Goal: Information Seeking & Learning: Find contact information

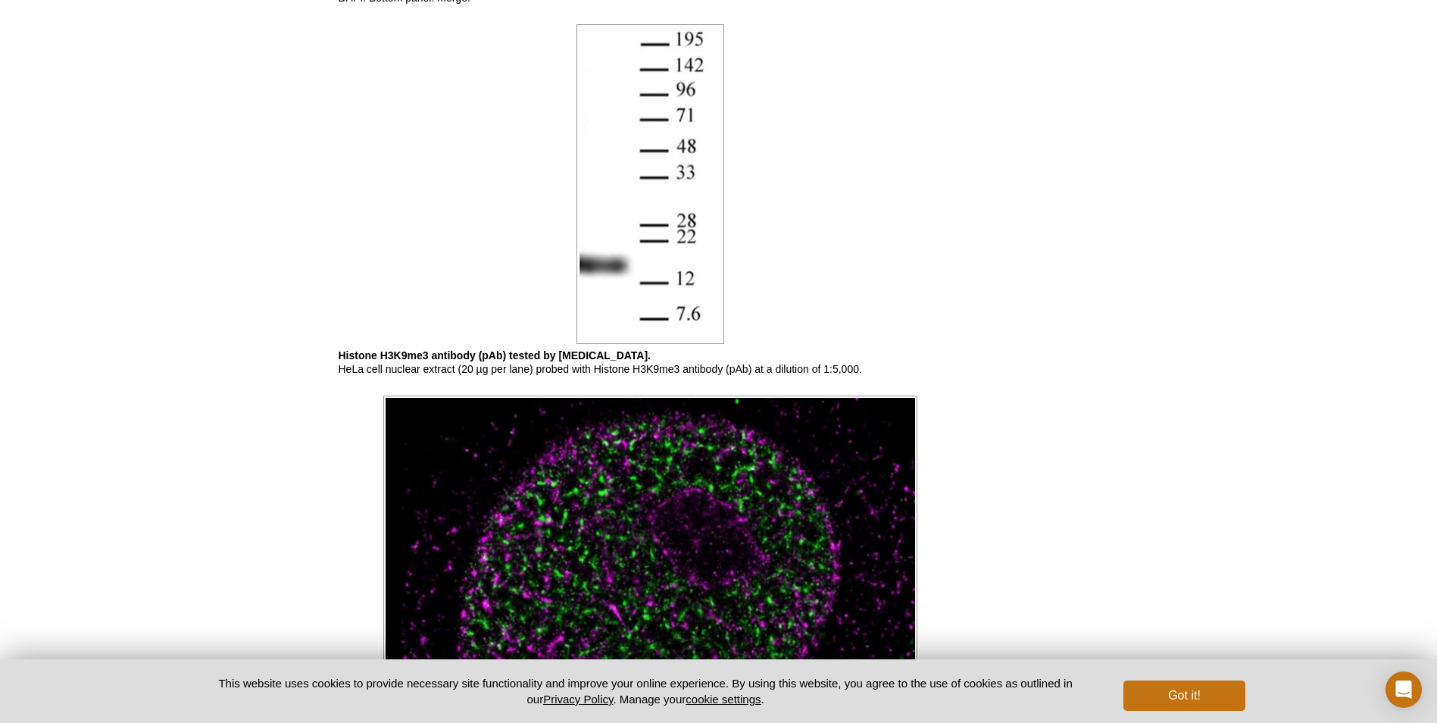
scroll to position [2478, 0]
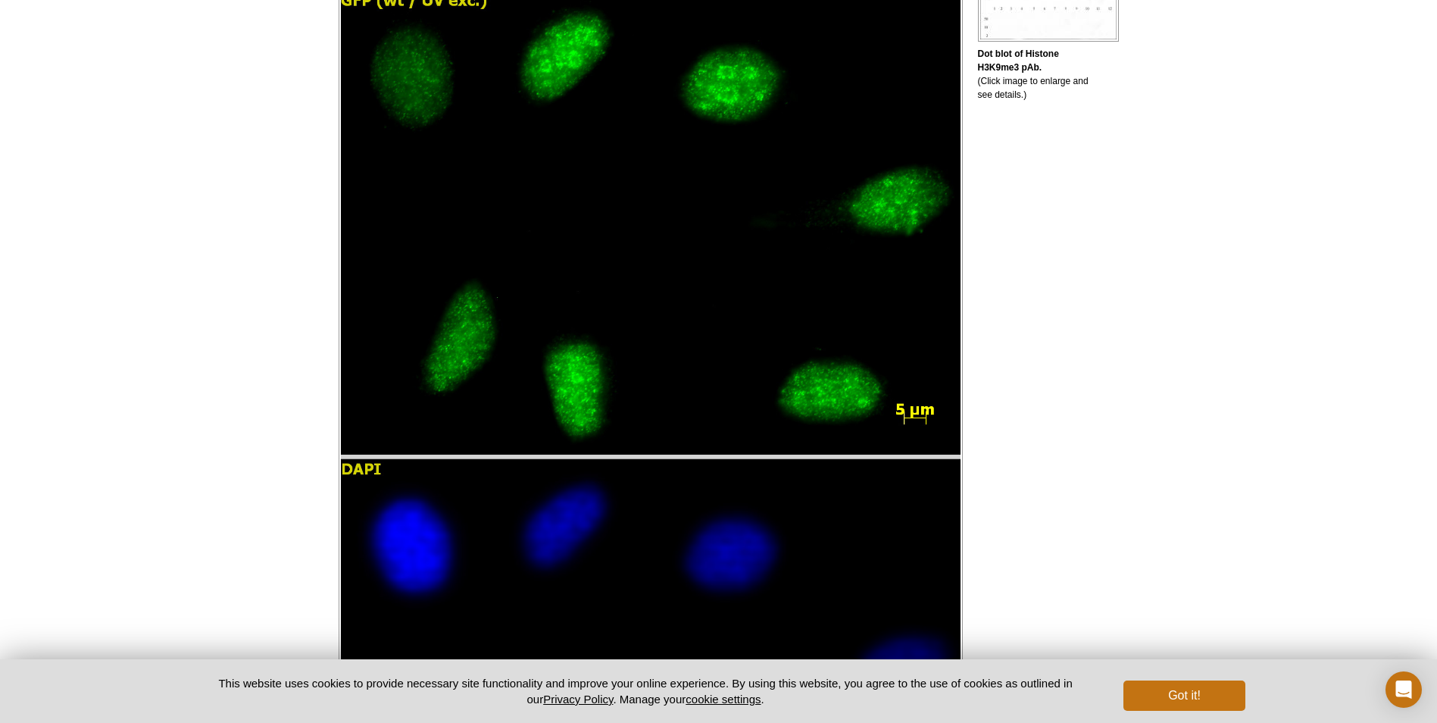
drag, startPoint x: 1074, startPoint y: 427, endPoint x: 1143, endPoint y: 146, distance: 288.7
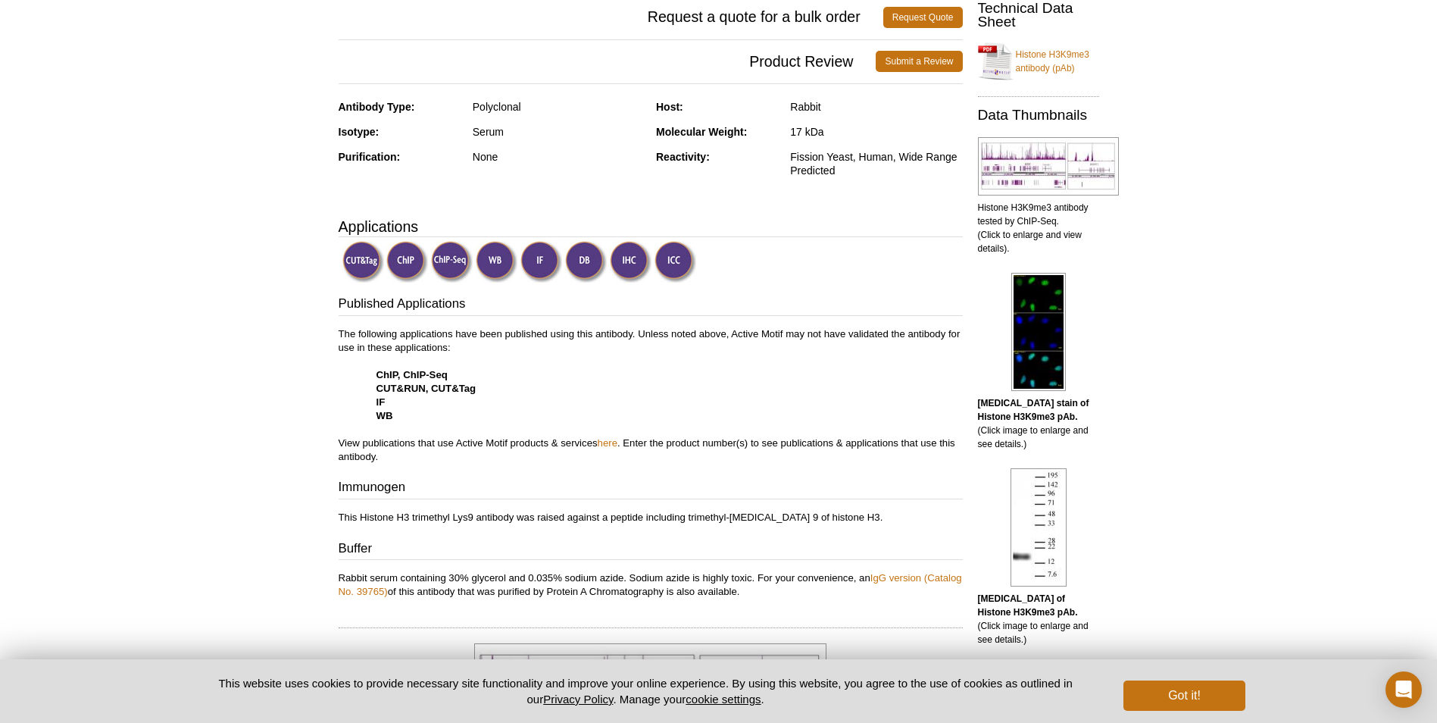
scroll to position [0, 0]
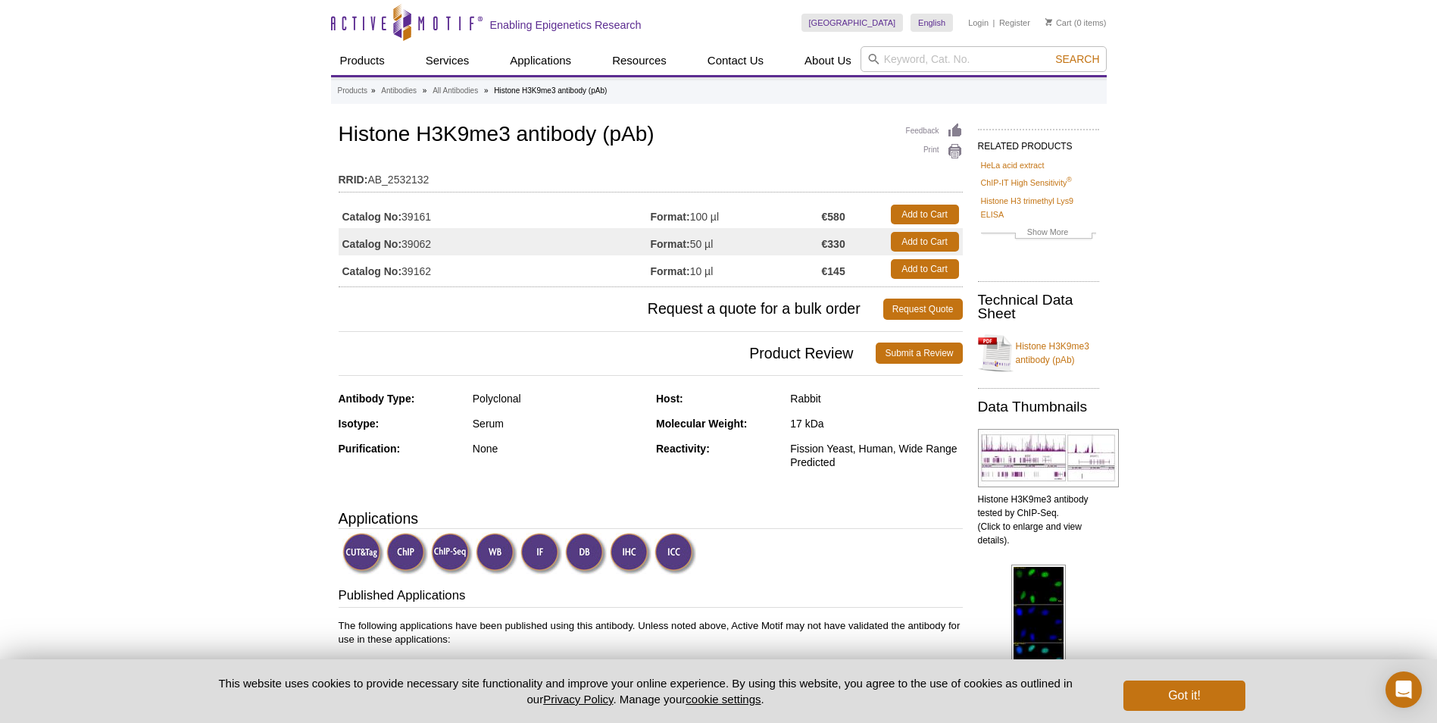
click at [537, 124] on h1 "Histone H3K9me3 antibody (pAb)" at bounding box center [651, 136] width 624 height 26
copy h1 "Histone H3K9me3 antibody (pAb)"
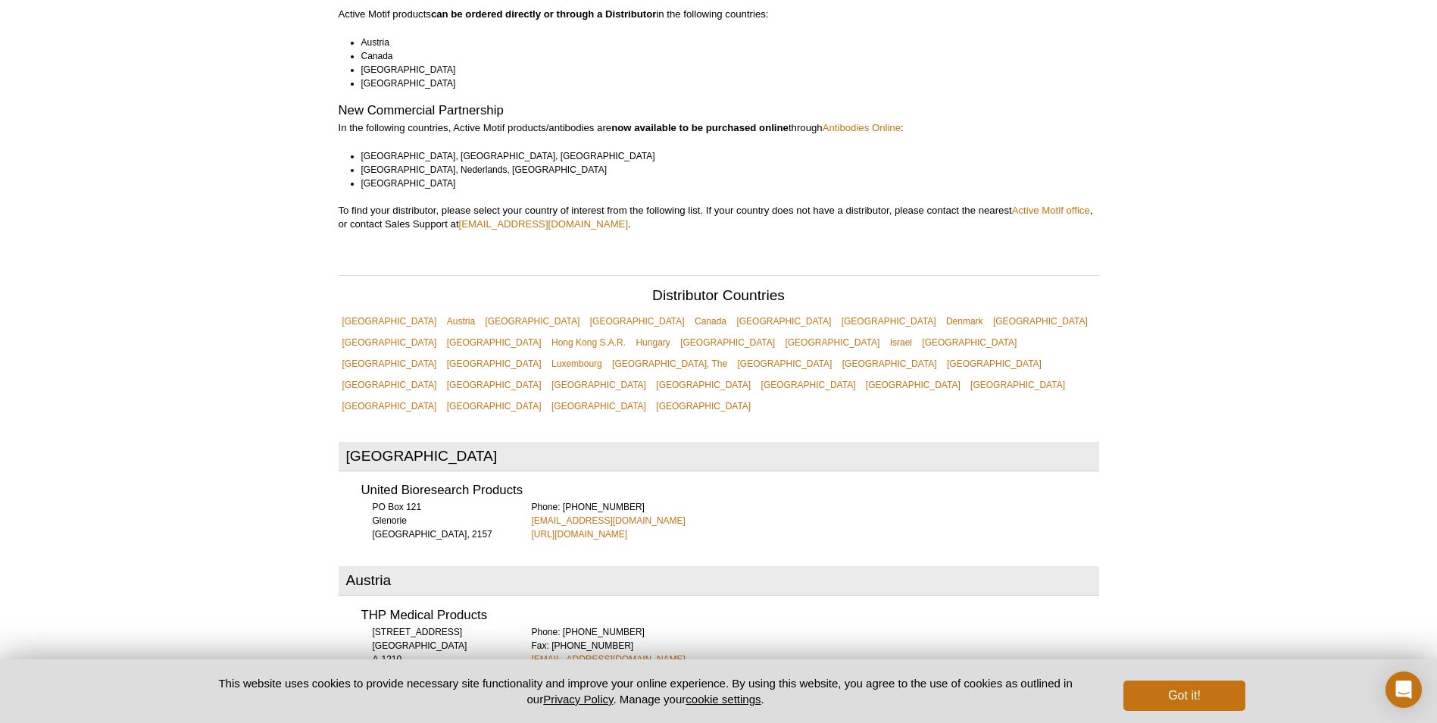
scroll to position [286, 0]
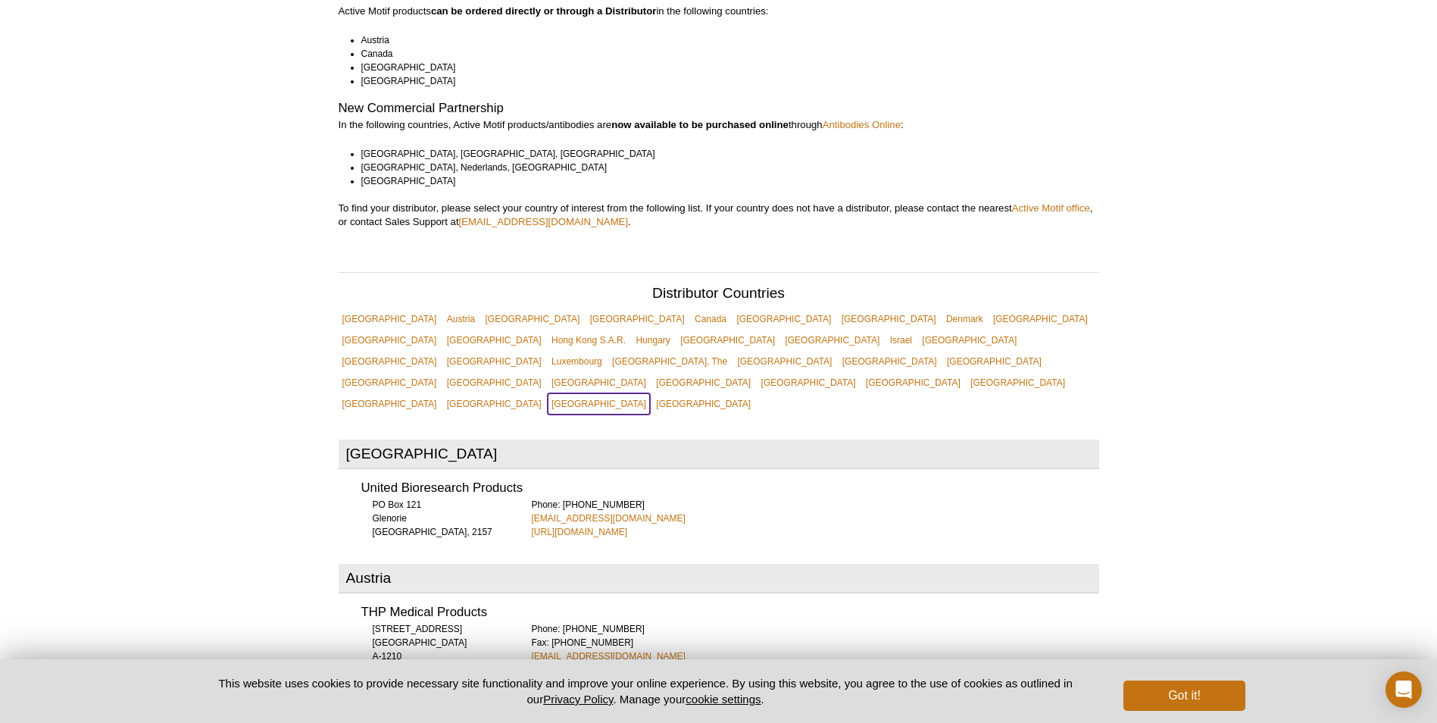
click at [548, 393] on link "[GEOGRAPHIC_DATA]" at bounding box center [599, 403] width 102 height 21
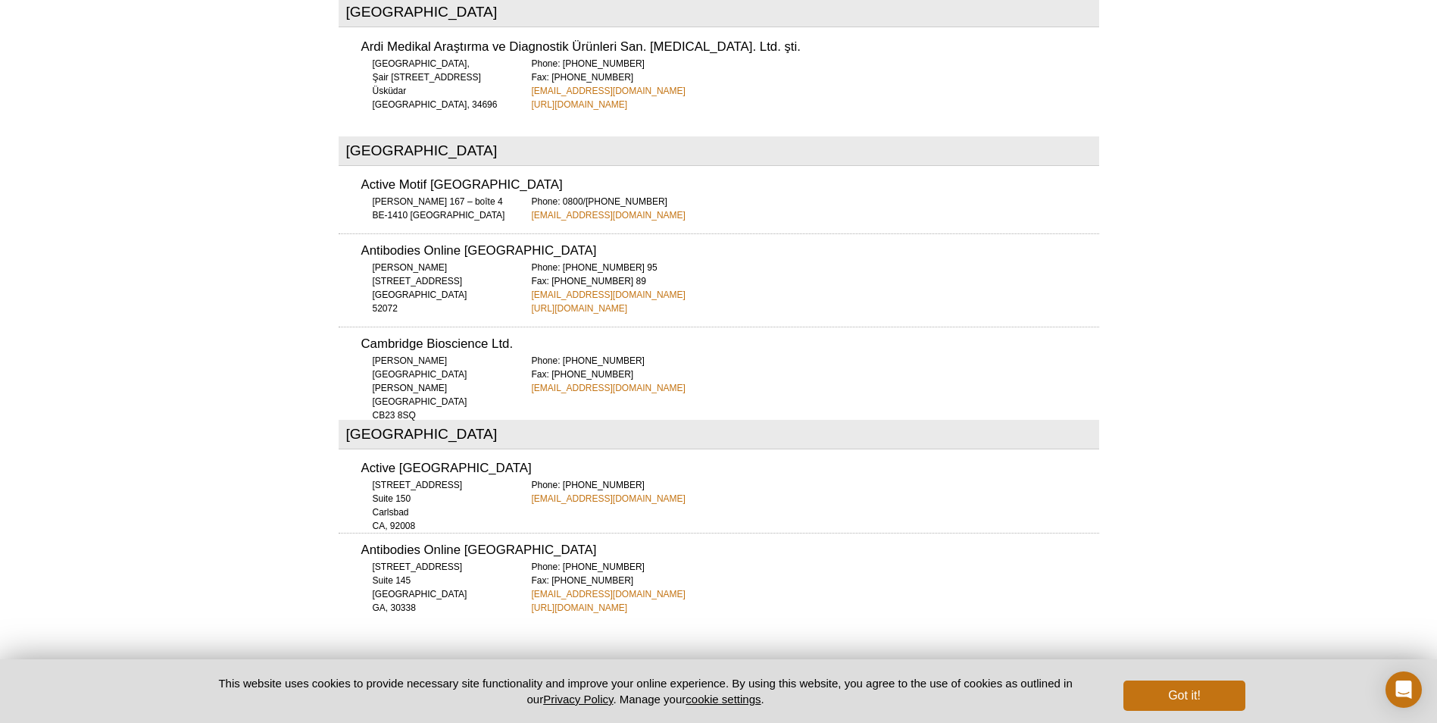
click at [446, 338] on h3 "Cambridge Bioscience Ltd." at bounding box center [730, 344] width 738 height 13
